Goal: Information Seeking & Learning: Learn about a topic

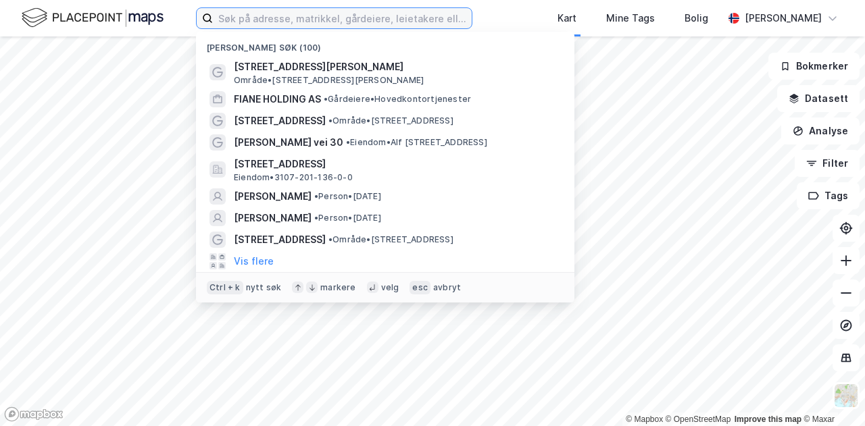
click at [422, 17] on input at bounding box center [342, 18] width 259 height 20
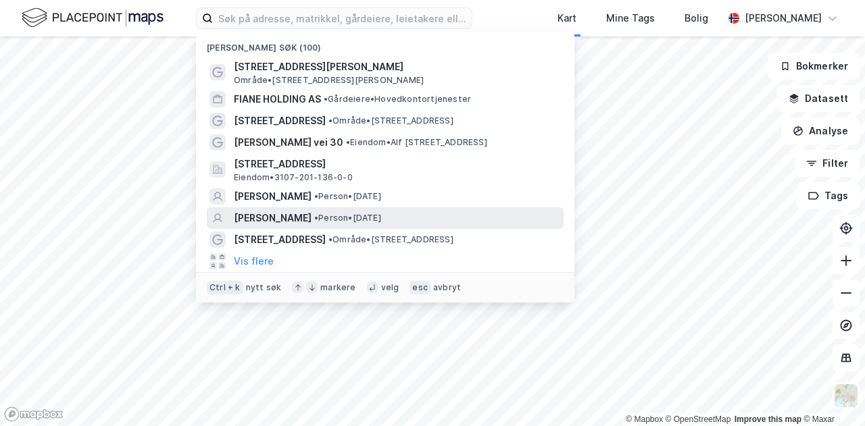
click at [318, 215] on span "•" at bounding box center [316, 218] width 4 height 10
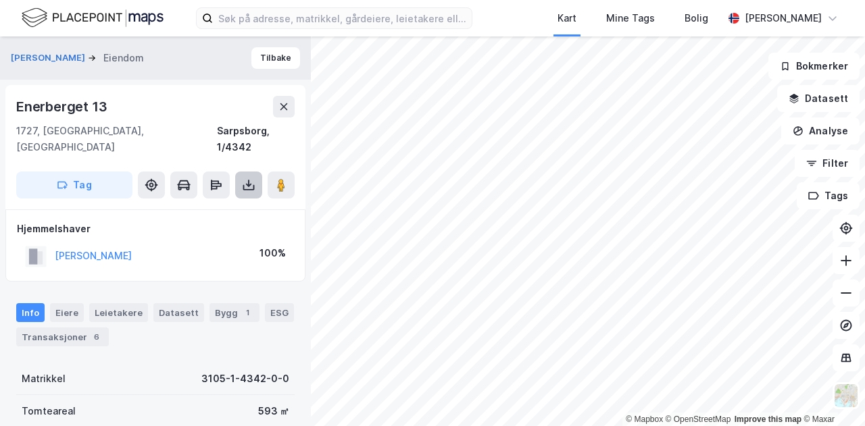
click at [247, 185] on icon at bounding box center [248, 187] width 11 height 5
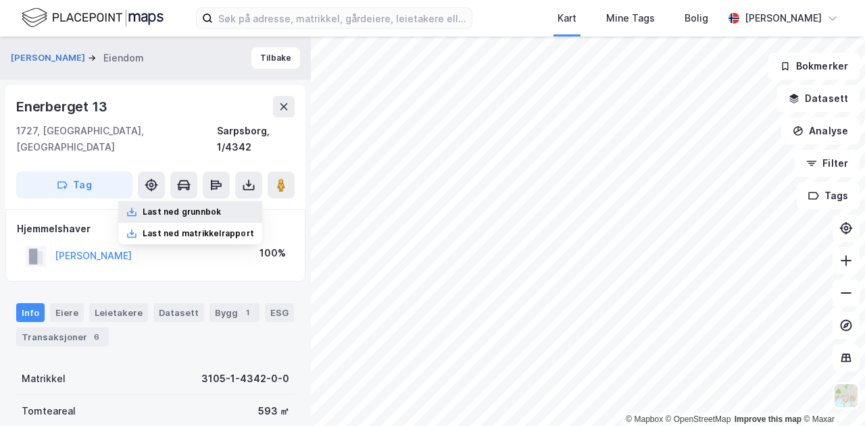
click at [197, 207] on div "Last ned grunnbok" at bounding box center [182, 212] width 78 height 11
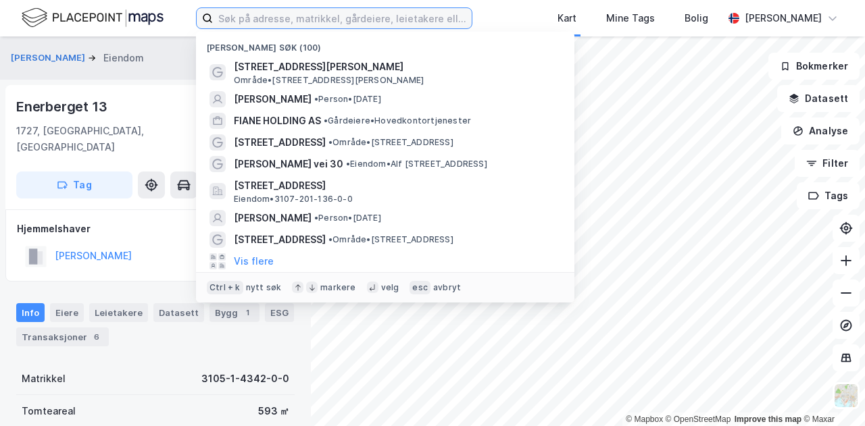
click at [370, 18] on input at bounding box center [342, 18] width 259 height 20
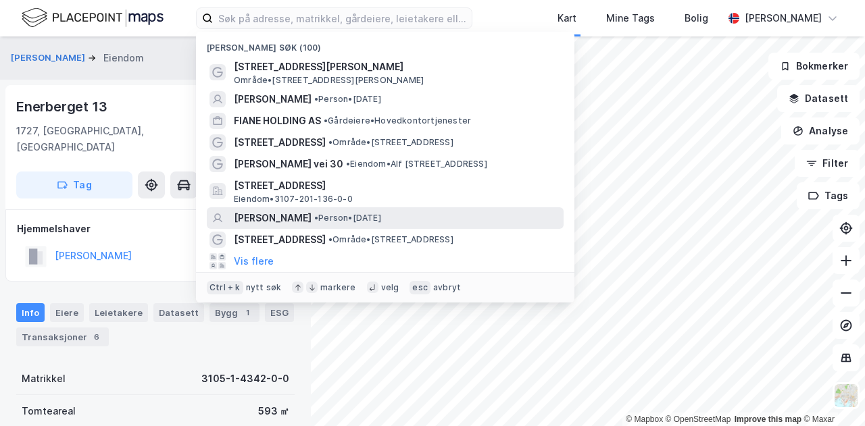
click at [314, 215] on span "•" at bounding box center [316, 218] width 4 height 10
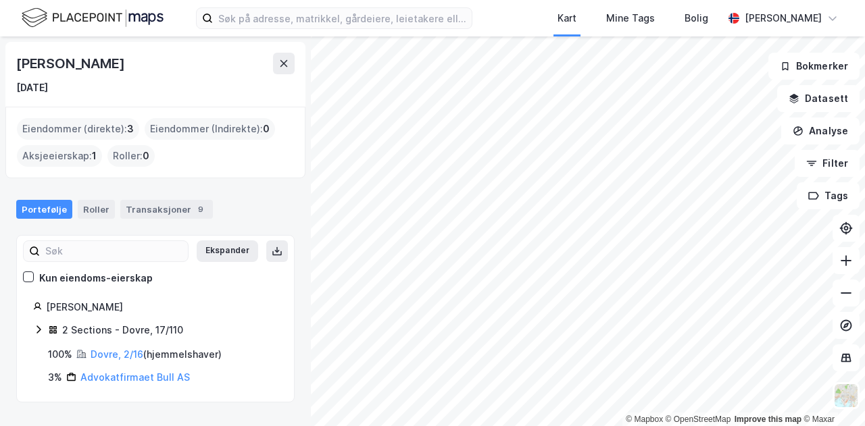
click at [629, 426] on html "Kart Mine Tags Bolig [PERSON_NAME] © Mapbox © OpenStreetMap Improve this map © …" at bounding box center [432, 213] width 865 height 426
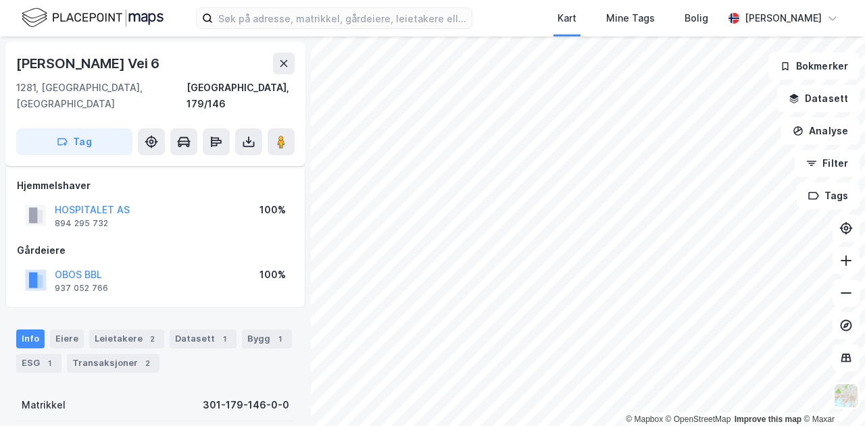
scroll to position [81, 0]
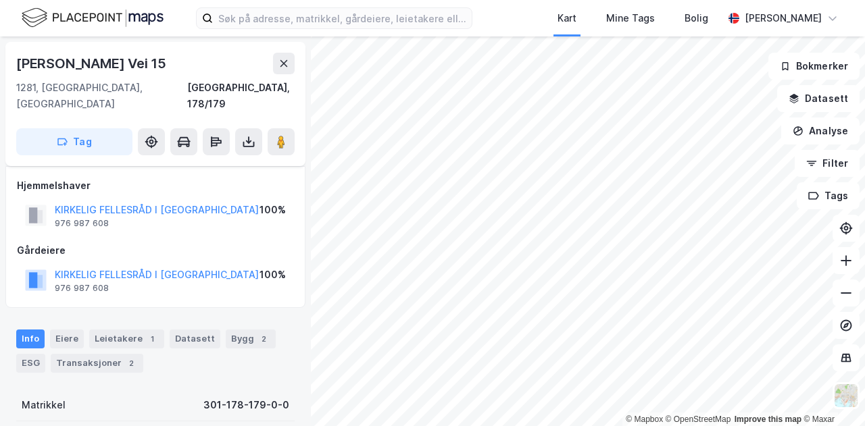
scroll to position [81, 0]
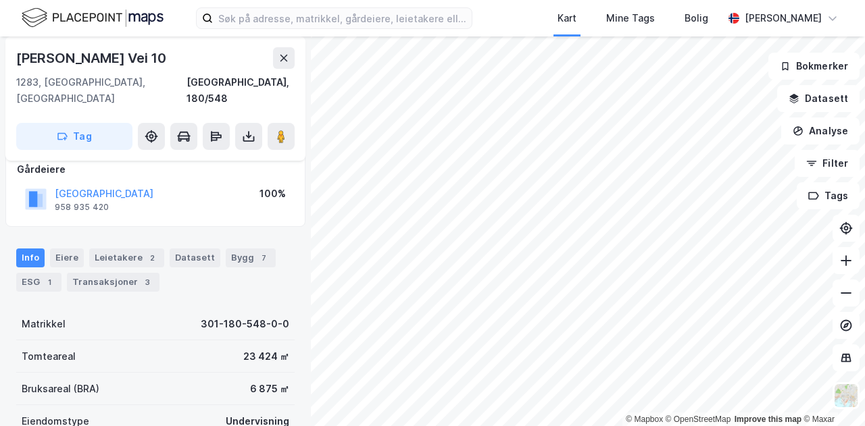
click at [560, 426] on html "Kart Mine Tags Bolig [PERSON_NAME] © Mapbox © OpenStreetMap Improve this map © …" at bounding box center [432, 213] width 865 height 426
click at [586, 426] on html "Kart Mine Tags Bolig [PERSON_NAME] © Mapbox © OpenStreetMap Improve this map © …" at bounding box center [432, 213] width 865 height 426
click at [558, 426] on html "Kart Mine Tags Bolig [PERSON_NAME] © Mapbox © OpenStreetMap Improve this map © …" at bounding box center [432, 213] width 865 height 426
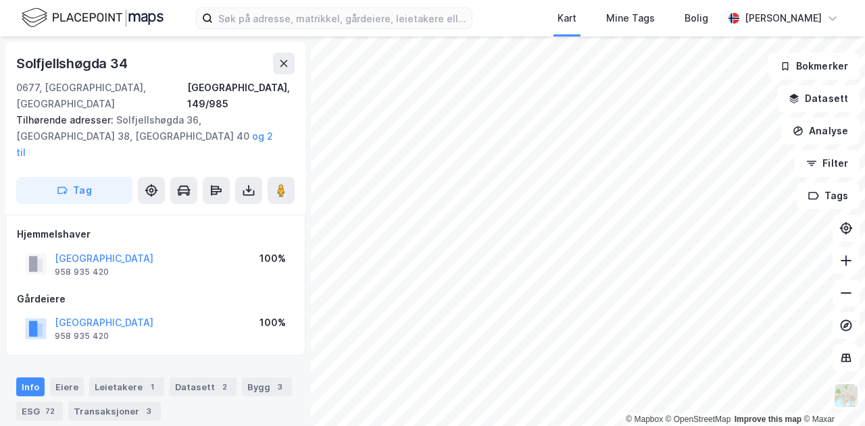
scroll to position [1, 0]
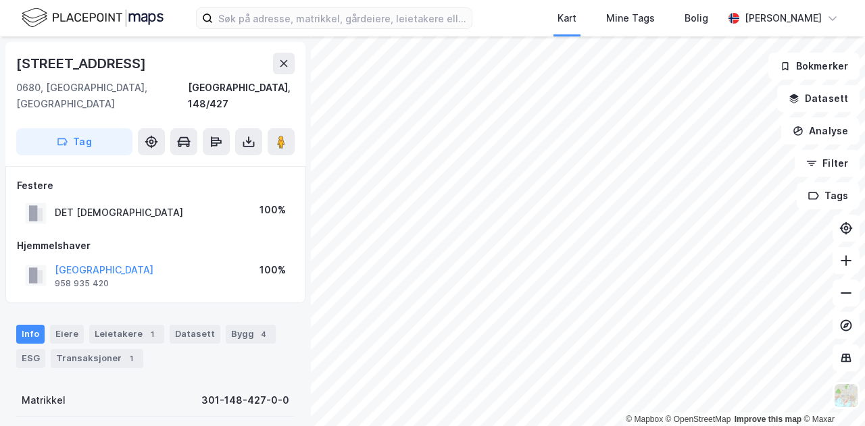
scroll to position [1, 0]
drag, startPoint x: 228, startPoint y: 189, endPoint x: 55, endPoint y: 190, distance: 172.9
click at [55, 199] on div "DET [DEMOGRAPHIC_DATA] 100%" at bounding box center [155, 213] width 277 height 28
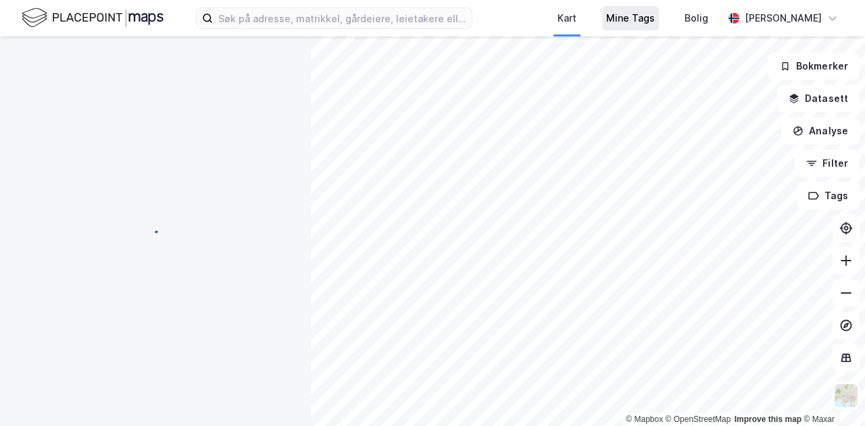
scroll to position [1, 0]
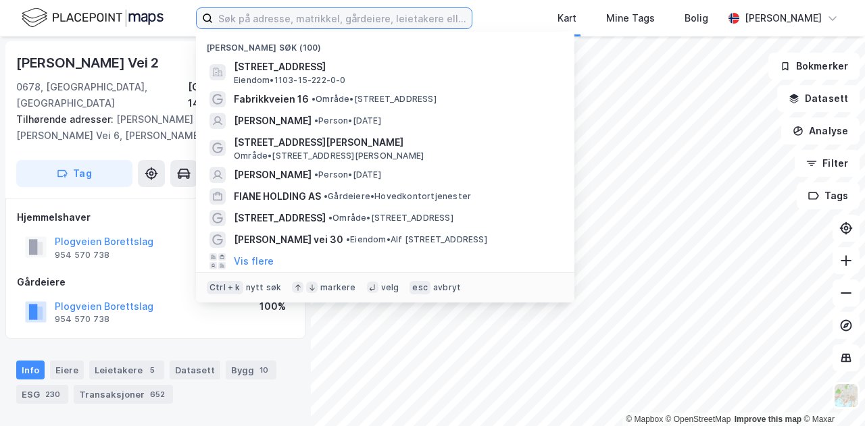
click at [273, 18] on input at bounding box center [342, 18] width 259 height 20
paste input "gården Val"
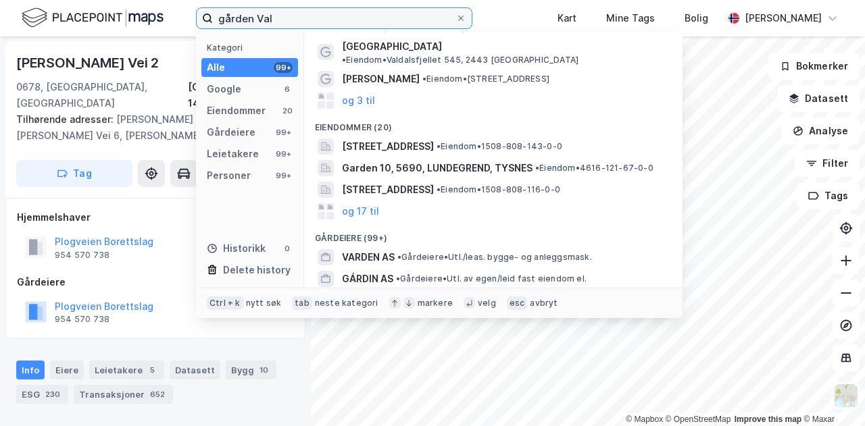
scroll to position [0, 0]
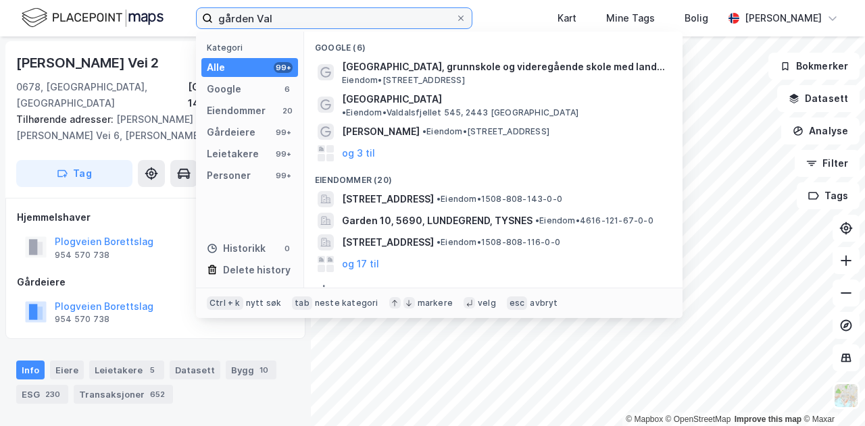
drag, startPoint x: 256, startPoint y: 17, endPoint x: 192, endPoint y: 28, distance: 65.1
click at [192, 28] on div "gården Val Kategori Alle 99+ Google 6 Eiendommer 20 Gårdeiere 99+ Leietakere 99…" at bounding box center [432, 18] width 865 height 36
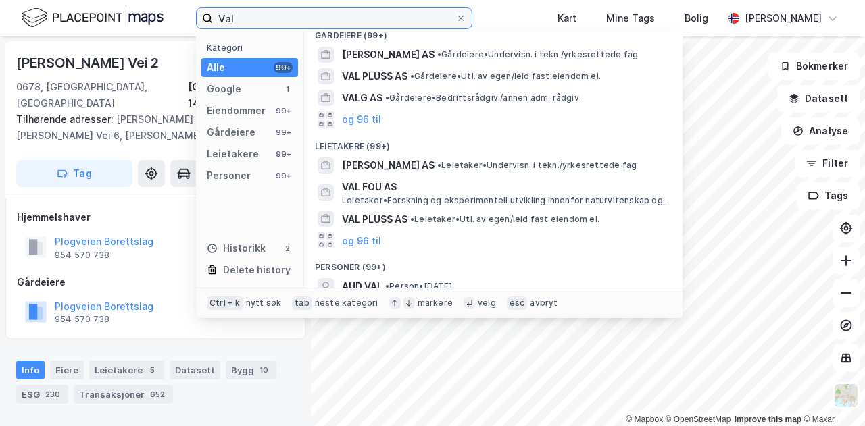
scroll to position [197, 0]
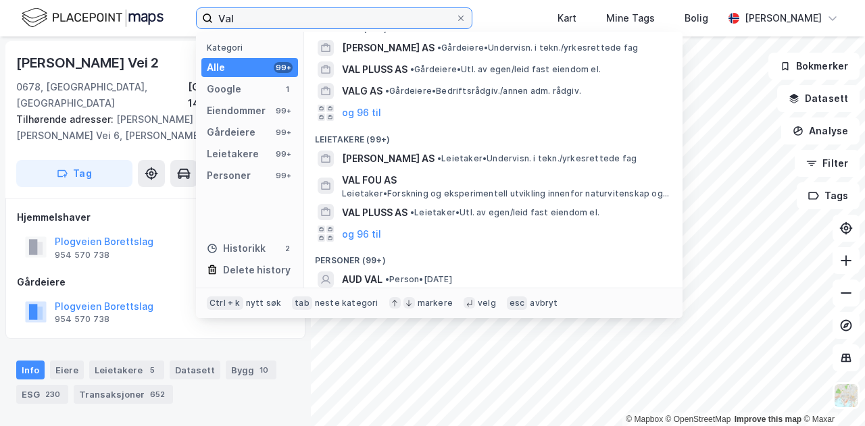
click at [299, 14] on input "Val" at bounding box center [334, 18] width 242 height 20
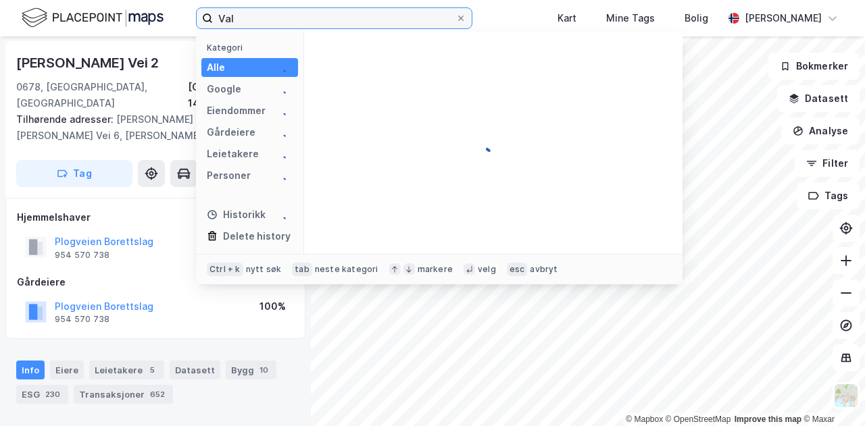
scroll to position [0, 0]
type input "[GEOGRAPHIC_DATA]"
